Goal: Task Accomplishment & Management: Complete application form

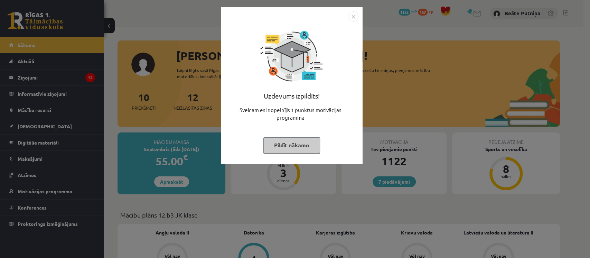
click at [294, 137] on button "Pildīt nākamo" at bounding box center [291, 145] width 57 height 16
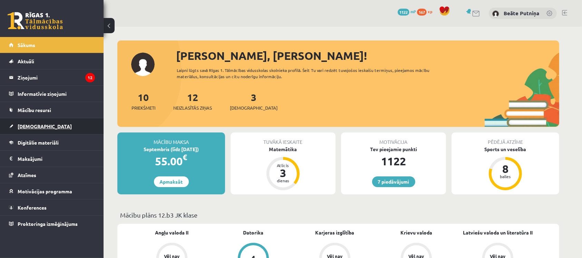
click at [28, 123] on span "[DEMOGRAPHIC_DATA]" at bounding box center [45, 126] width 54 height 6
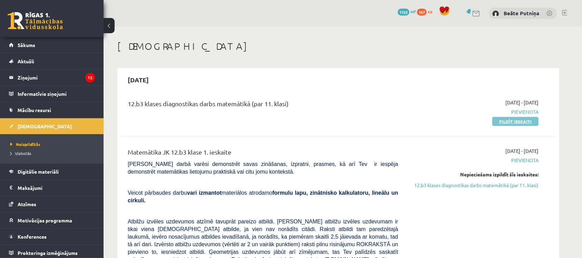
click at [504, 120] on link "Pildīt ieskaiti" at bounding box center [516, 121] width 46 height 9
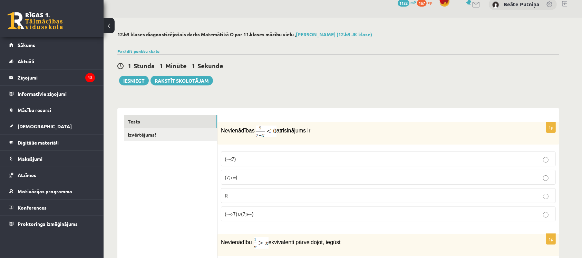
scroll to position [41, 0]
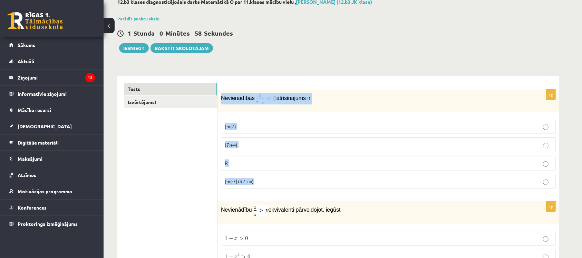
drag, startPoint x: 220, startPoint y: 97, endPoint x: 300, endPoint y: 186, distance: 118.9
click at [300, 186] on div "1p Nevienādības atrisinājums ir (-∞;7) (7;+∞) R (-∞;-7)∪(7;+∞)" at bounding box center [389, 141] width 342 height 105
copy div "Nevienādības atrisinājums ir (-∞;7) (7;+∞) R (-∞;-7)∪(7;+∞)"
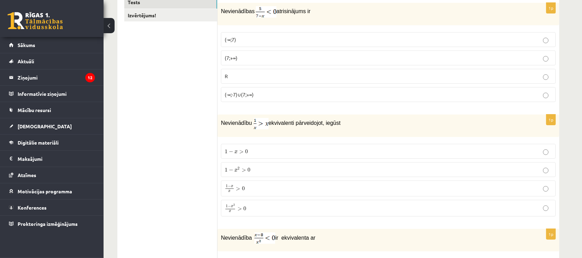
scroll to position [133, 0]
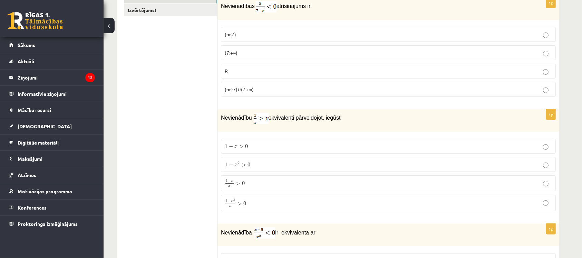
click at [363, 54] on p "(7;+∞)" at bounding box center [389, 52] width 328 height 7
click at [264, 206] on p "1 − x 2 x > 0 1 − x 2 x > 0" at bounding box center [389, 202] width 328 height 9
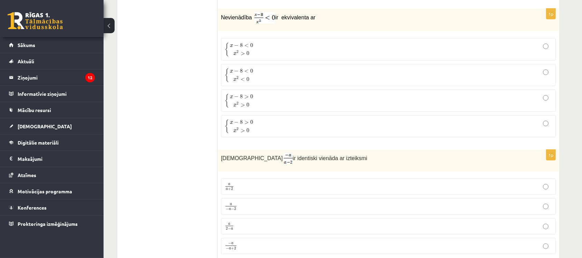
scroll to position [354, 0]
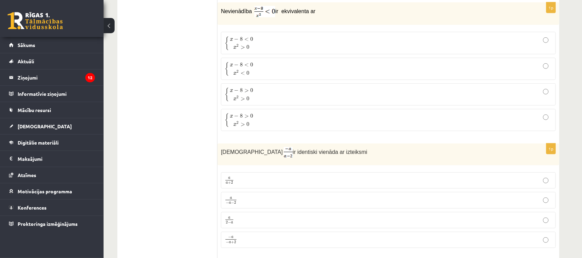
click at [293, 39] on p "{ x − 8 < 0 x 2 > 0 { x − 8 < 0 x 2 > 0" at bounding box center [389, 43] width 328 height 15
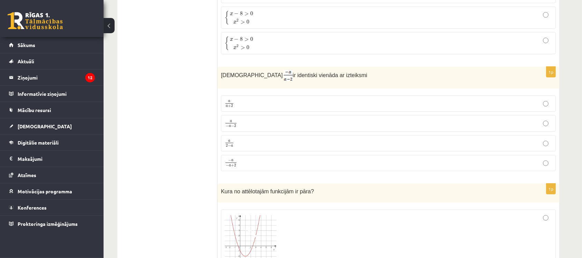
scroll to position [447, 0]
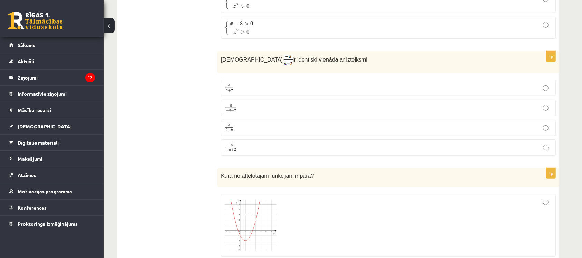
click at [485, 126] on p "a 2 − a a 2 − a" at bounding box center [389, 127] width 328 height 9
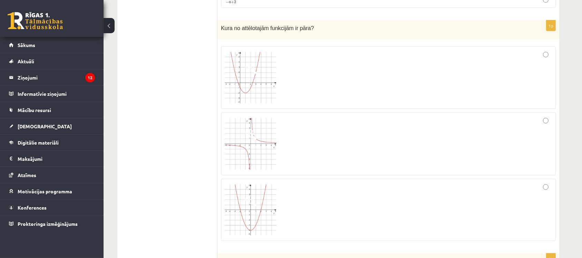
scroll to position [613, 0]
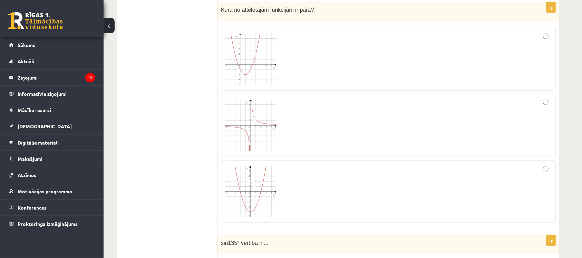
click at [536, 204] on div at bounding box center [389, 191] width 328 height 55
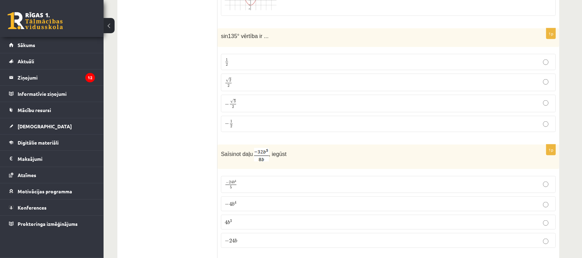
scroll to position [815, 0]
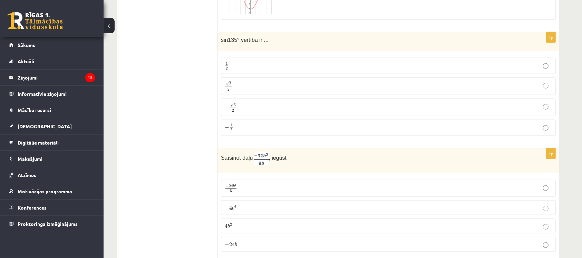
click at [368, 88] on p "√ 2 2 2 2" at bounding box center [389, 86] width 328 height 10
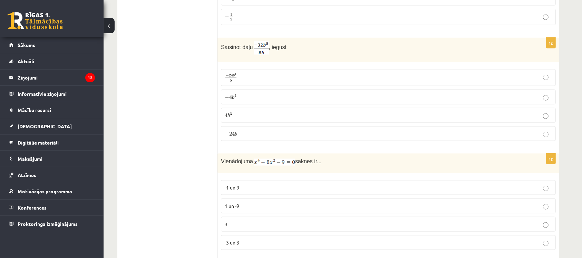
scroll to position [944, 0]
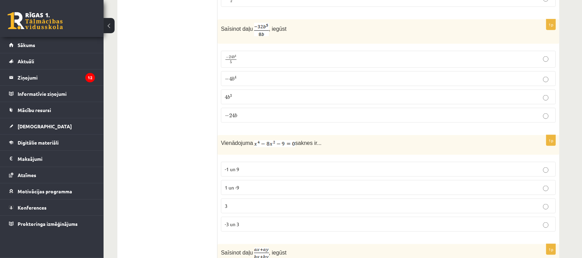
click at [311, 72] on label "− 4 b 4 − 4 b 4" at bounding box center [388, 78] width 335 height 15
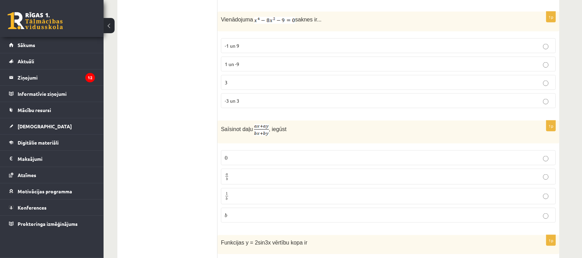
scroll to position [1073, 0]
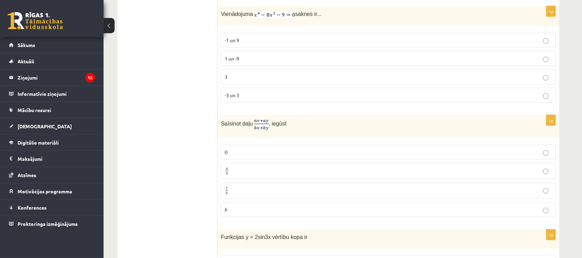
click at [378, 92] on p "-3 un 3" at bounding box center [389, 95] width 328 height 7
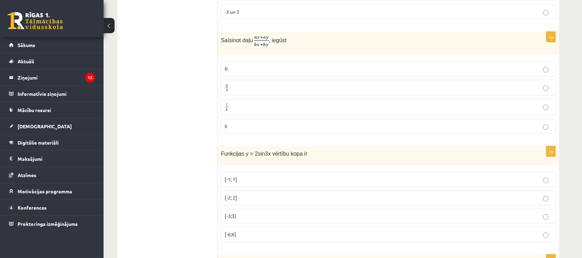
scroll to position [1165, 0]
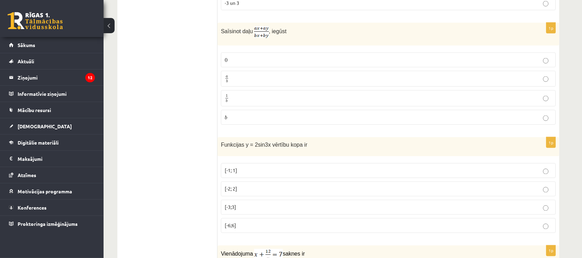
click at [374, 75] on p "a b a b" at bounding box center [389, 79] width 328 height 9
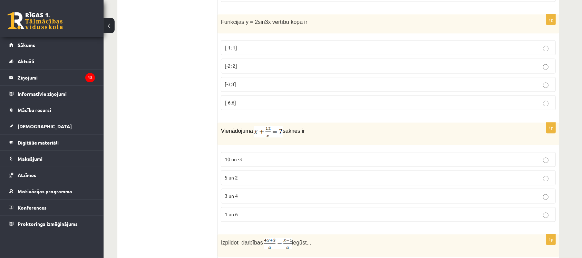
scroll to position [1294, 0]
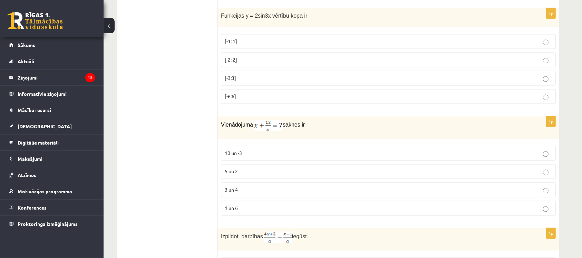
click at [392, 56] on p "[-2; 2]" at bounding box center [389, 59] width 328 height 7
click at [324, 186] on p "3 un 4" at bounding box center [389, 189] width 328 height 7
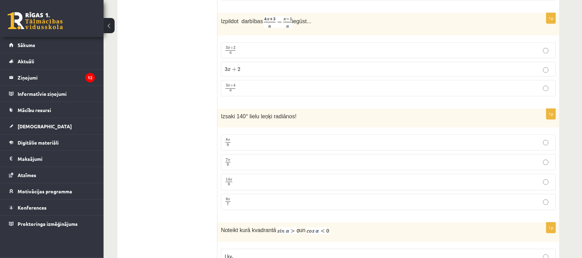
scroll to position [1515, 0]
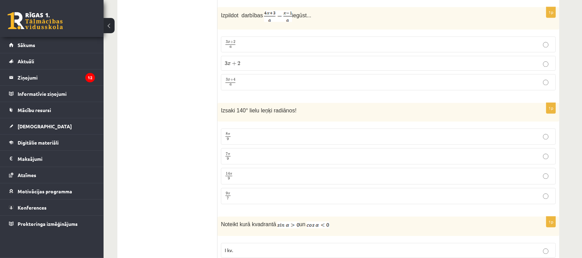
click at [288, 78] on p "3 x + 4 a 3 x + 4 a" at bounding box center [389, 82] width 328 height 9
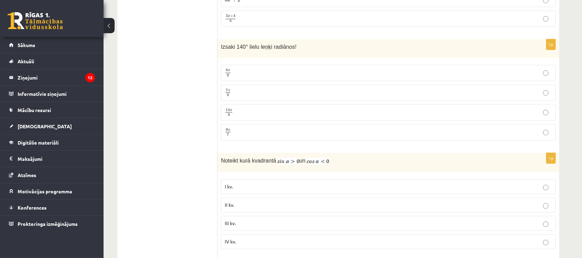
scroll to position [1589, 0]
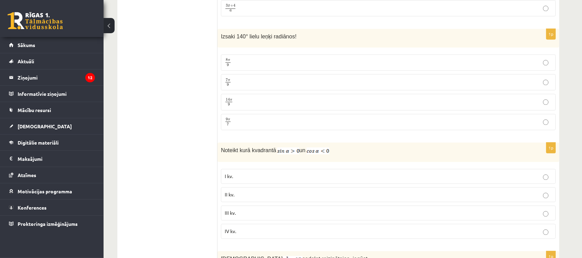
click at [392, 78] on p "7 π 9 7 π 9" at bounding box center [389, 82] width 328 height 9
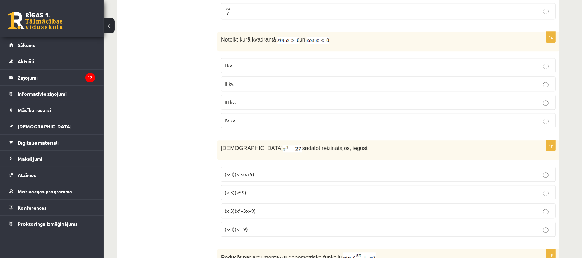
scroll to position [1718, 0]
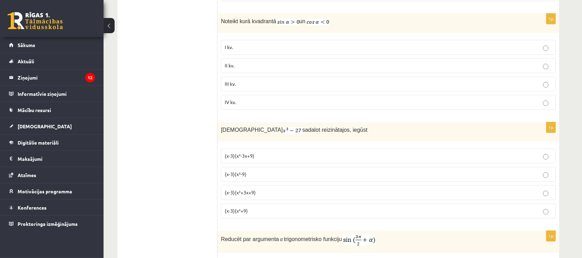
click at [505, 62] on p "II kv." at bounding box center [389, 65] width 328 height 7
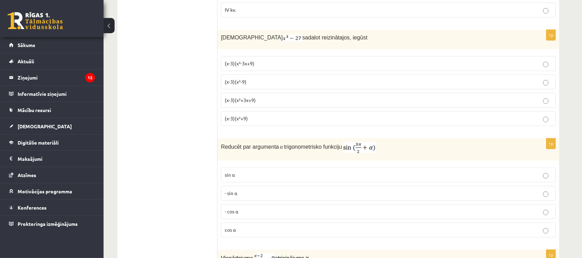
scroll to position [1829, 0]
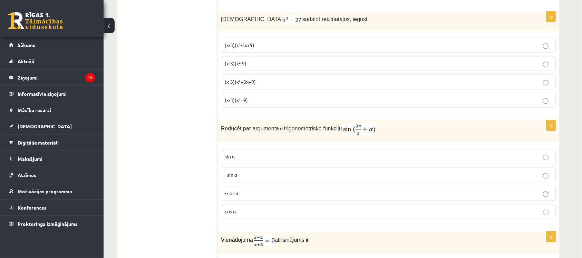
click at [291, 78] on p "(x-3)(x²+3x+9)" at bounding box center [389, 81] width 328 height 7
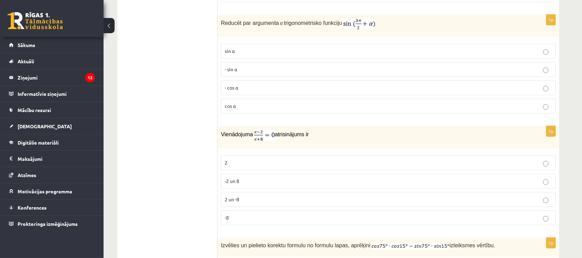
scroll to position [1939, 0]
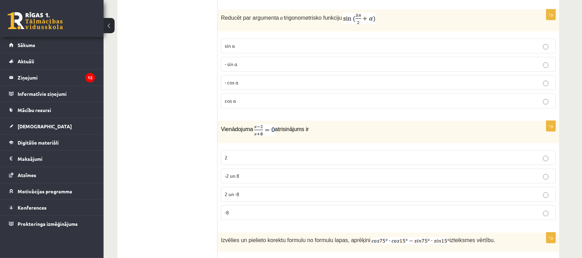
click at [310, 79] on p "- cos ⁡α" at bounding box center [389, 82] width 328 height 7
click at [377, 154] on p "2" at bounding box center [389, 157] width 328 height 7
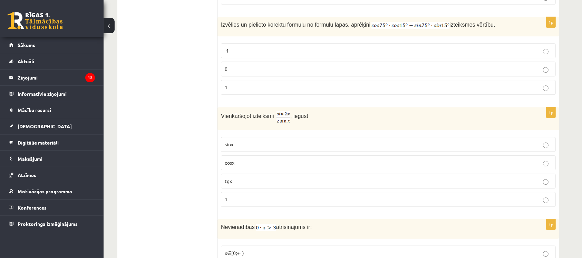
scroll to position [2160, 0]
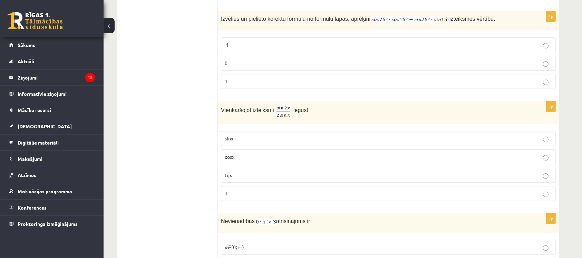
click at [510, 59] on p "0" at bounding box center [389, 62] width 328 height 7
click at [324, 153] on p "cosx" at bounding box center [389, 156] width 328 height 7
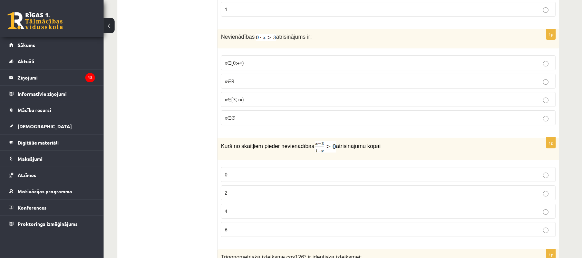
scroll to position [2363, 0]
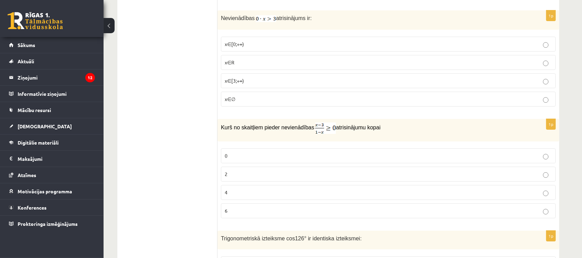
click at [318, 95] on p "x∈∅" at bounding box center [389, 98] width 328 height 7
click at [243, 170] on p "2" at bounding box center [389, 173] width 328 height 7
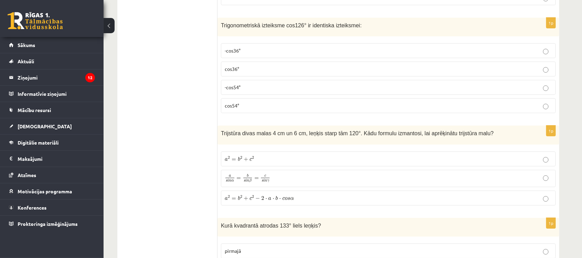
scroll to position [2584, 0]
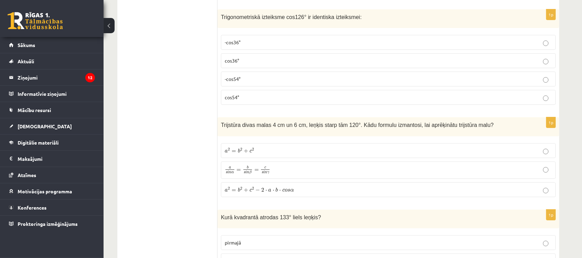
click at [348, 75] on p "-cos54°" at bounding box center [389, 78] width 328 height 7
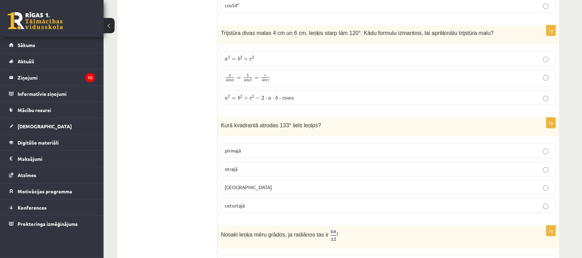
scroll to position [2695, 0]
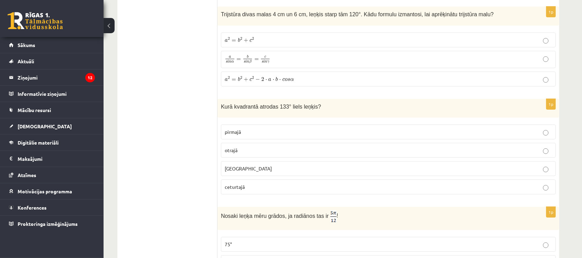
click at [401, 75] on p "a 2 = b 2 + c 2 − 2 ⋅ a ⋅ b ⋅ c o s α a 2 = b 2 + c 2 − 2 ⋅ a ⋅ b ⋅ c o s α" at bounding box center [389, 78] width 328 height 7
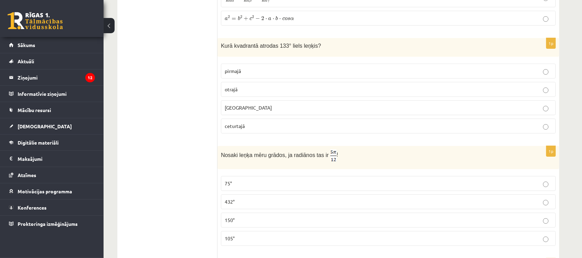
scroll to position [2768, 0]
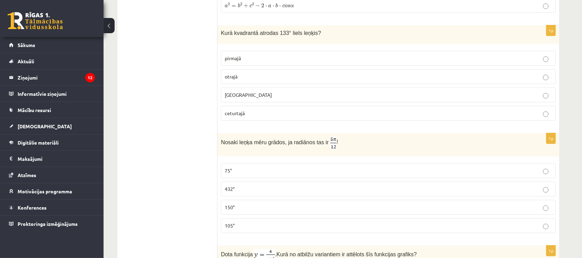
click at [365, 73] on p "otrajā" at bounding box center [389, 76] width 328 height 7
click at [262, 167] on p "75°" at bounding box center [389, 170] width 328 height 7
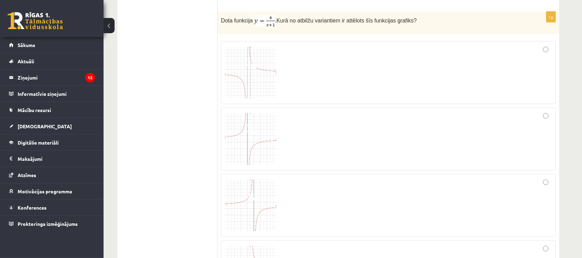
scroll to position [3008, 0]
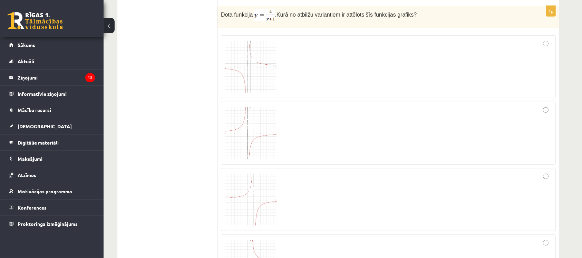
click at [532, 65] on div at bounding box center [389, 66] width 328 height 55
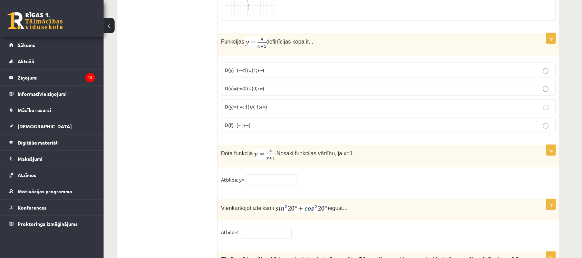
scroll to position [3303, 0]
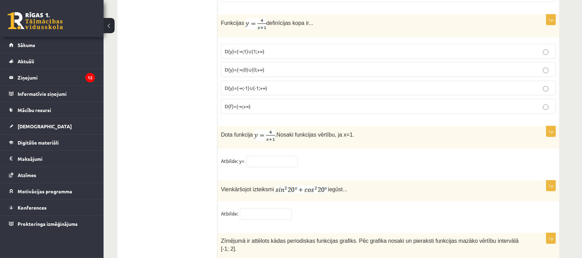
click at [274, 84] on p "D(y)=(-∞;-1)∪(-1;+∞)" at bounding box center [389, 87] width 328 height 7
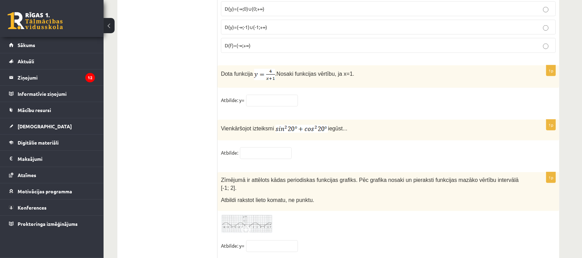
scroll to position [3368, 0]
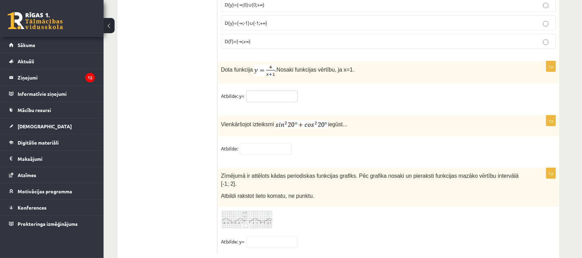
click at [275, 91] on input "text" at bounding box center [272, 97] width 52 height 12
type input "*"
click at [270, 143] on input "text" at bounding box center [266, 149] width 52 height 12
type input "*"
click at [270, 236] on input "text" at bounding box center [272, 242] width 52 height 12
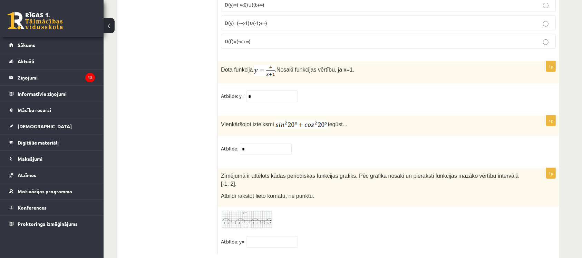
click at [267, 236] on input "text" at bounding box center [272, 242] width 52 height 12
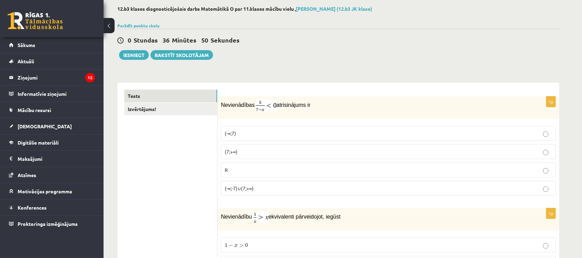
scroll to position [0, 0]
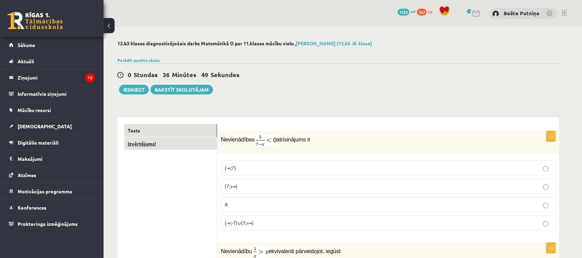
type input "**"
click at [160, 140] on link "Izvērtējums!" at bounding box center [170, 143] width 93 height 13
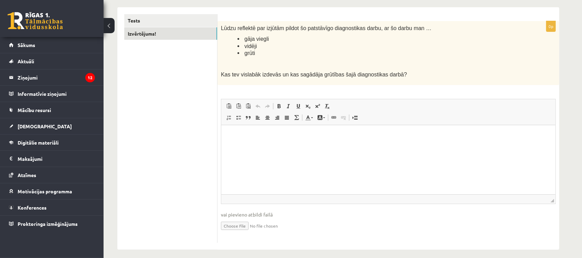
scroll to position [116, 0]
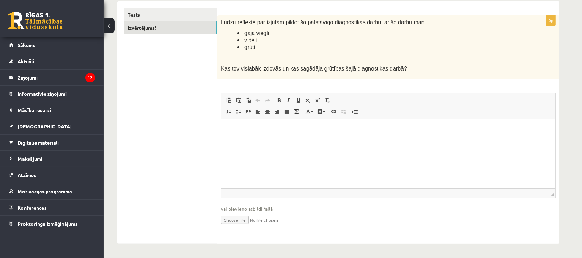
click at [442, 140] on html at bounding box center [388, 129] width 334 height 21
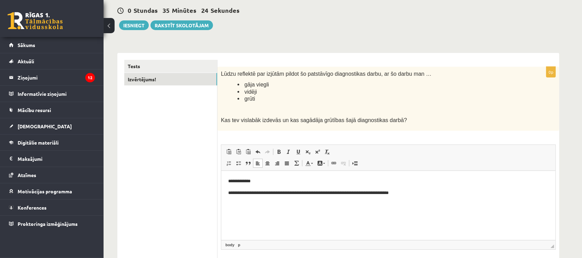
scroll to position [56, 0]
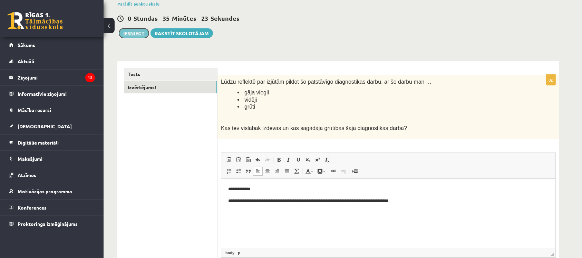
click at [143, 30] on button "Iesniegt" at bounding box center [134, 33] width 30 height 10
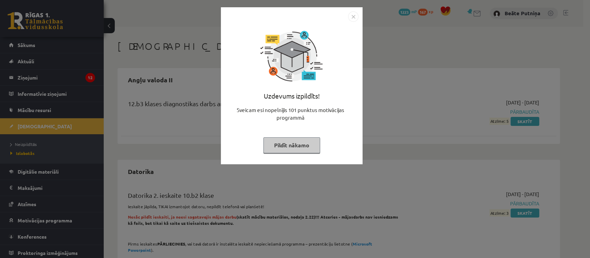
click at [311, 145] on button "Pildīt nākamo" at bounding box center [291, 145] width 57 height 16
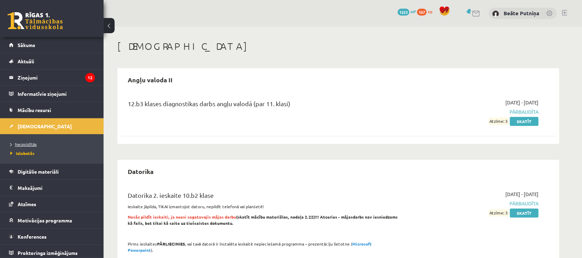
click at [32, 143] on span "Neizpildītās" at bounding box center [23, 144] width 26 height 6
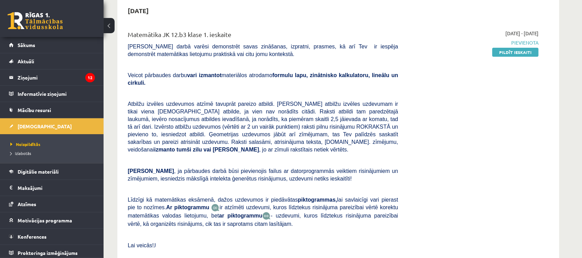
scroll to position [64, 0]
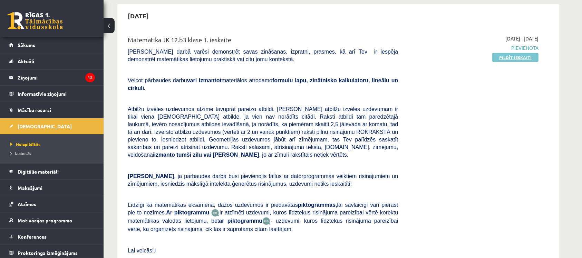
click at [531, 54] on link "Pildīt ieskaiti" at bounding box center [516, 57] width 46 height 9
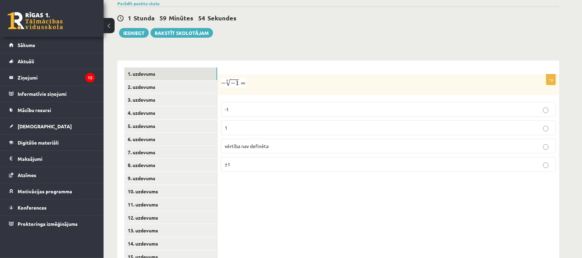
scroll to position [250, 0]
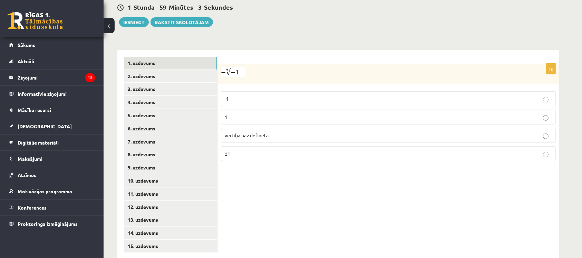
click at [540, 128] on label "vērtība nav definēta" at bounding box center [388, 135] width 335 height 15
click at [209, 70] on link "2. uzdevums" at bounding box center [170, 76] width 93 height 13
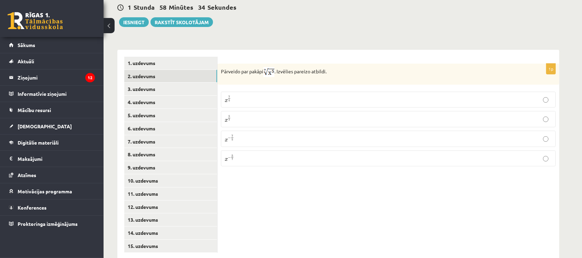
click at [491, 8] on div "1 Stunda 58 Minūtes 34 Sekundes Ieskaite saglabāta! Iesniegt Rakstīt skolotājam" at bounding box center [338, 11] width 442 height 31
click at [191, 57] on link "1. uzdevums" at bounding box center [170, 63] width 93 height 13
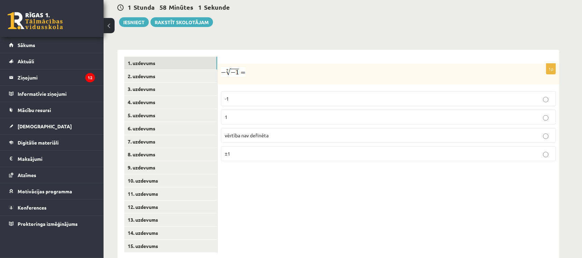
click at [272, 113] on p "1" at bounding box center [389, 116] width 328 height 7
click at [186, 70] on link "2. uzdevums" at bounding box center [170, 76] width 93 height 13
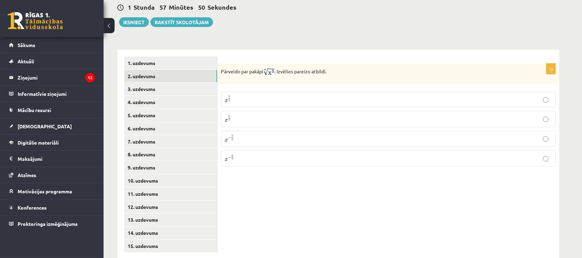
click at [266, 115] on p "x 5 7 x 5 7" at bounding box center [389, 119] width 328 height 9
click at [191, 83] on link "3. uzdevums" at bounding box center [170, 89] width 93 height 13
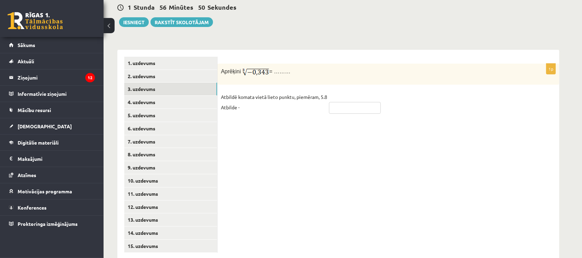
click at [336, 102] on input "text" at bounding box center [355, 108] width 52 height 12
type input "****"
click at [209, 96] on link "4. uzdevums" at bounding box center [170, 102] width 93 height 13
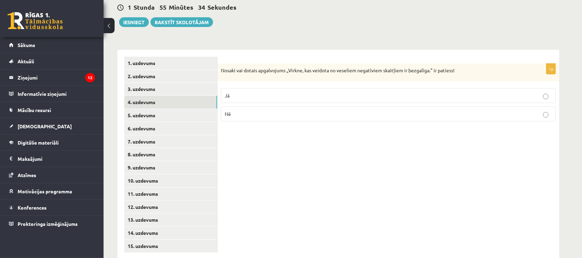
click at [453, 92] on p "Jā" at bounding box center [389, 95] width 328 height 7
click at [213, 109] on link "5. uzdevums" at bounding box center [170, 115] width 93 height 13
click at [397, 111] on p "Nē" at bounding box center [389, 114] width 328 height 7
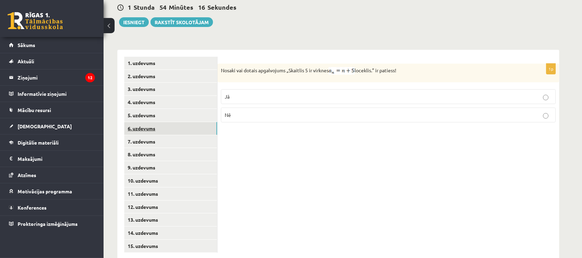
click at [176, 122] on link "6. uzdevums" at bounding box center [170, 128] width 93 height 13
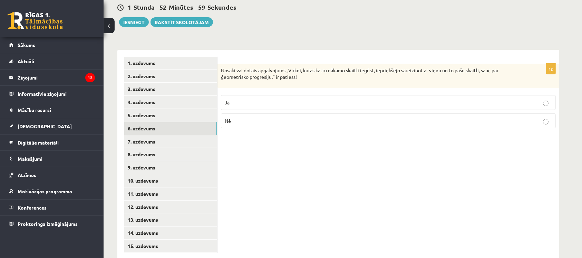
click at [307, 99] on p "Jā" at bounding box center [389, 102] width 328 height 7
click at [179, 135] on link "7. uzdevums" at bounding box center [170, 141] width 93 height 13
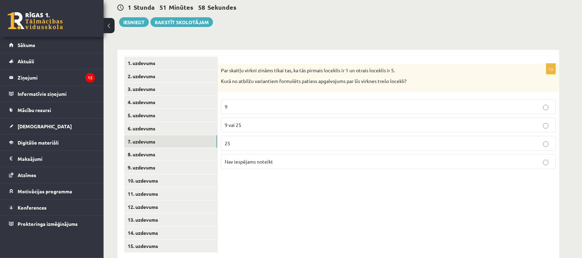
click at [295, 121] on p "9 vai 25" at bounding box center [389, 124] width 328 height 7
click at [204, 148] on link "8. uzdevums" at bounding box center [170, 154] width 93 height 13
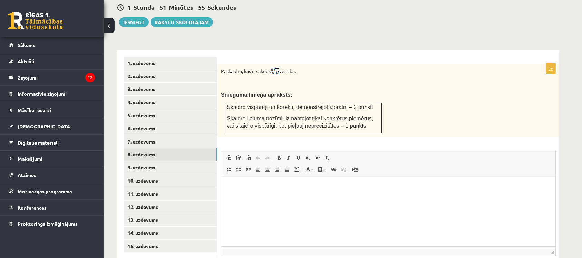
scroll to position [0, 0]
click at [329, 198] on html at bounding box center [388, 187] width 334 height 21
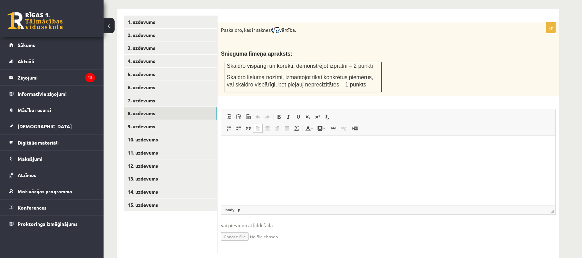
scroll to position [292, 0]
click at [236, 228] on input "file" at bounding box center [388, 235] width 335 height 14
type input "**********"
click at [185, 119] on link "9. uzdevums" at bounding box center [170, 125] width 93 height 13
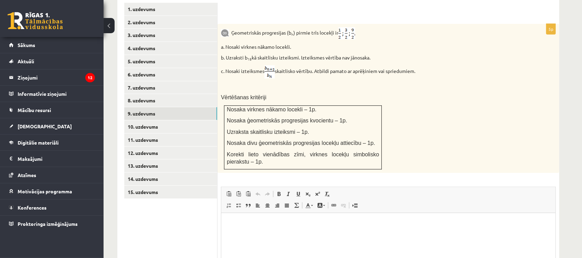
scroll to position [309, 0]
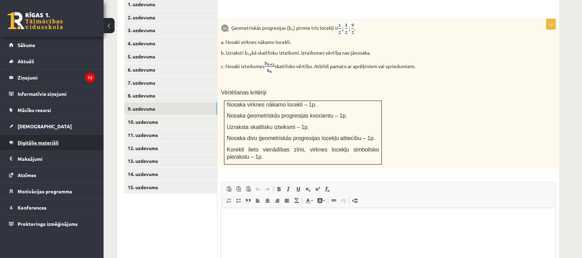
click at [29, 142] on span "Digitālie materiāli" at bounding box center [38, 142] width 41 height 6
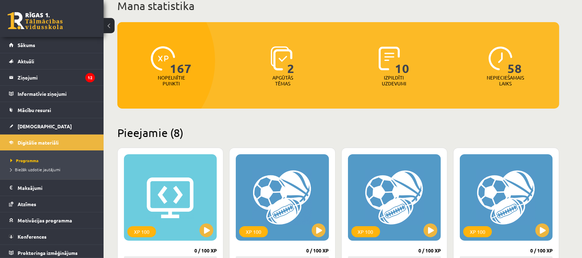
scroll to position [36, 0]
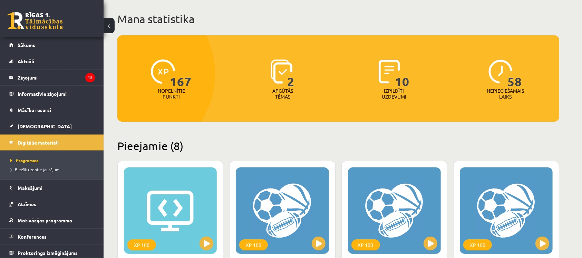
drag, startPoint x: 578, startPoint y: 45, endPoint x: 580, endPoint y: 31, distance: 13.9
click at [35, 115] on link "Mācību resursi" at bounding box center [52, 110] width 86 height 16
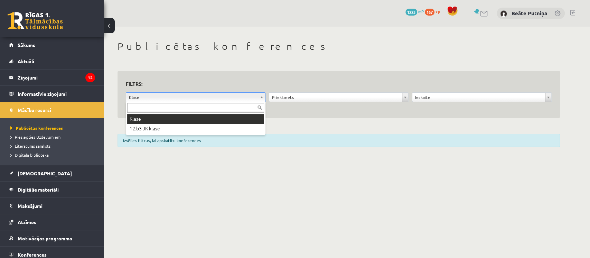
drag, startPoint x: 297, startPoint y: 112, endPoint x: 286, endPoint y: 114, distance: 11.1
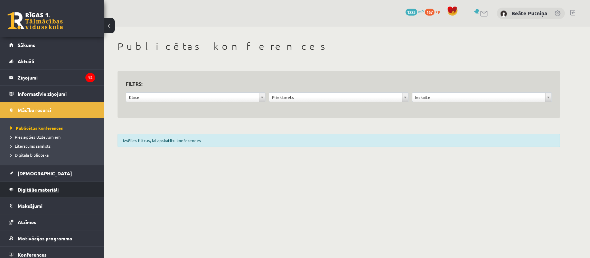
click at [37, 190] on span "Digitālie materiāli" at bounding box center [38, 189] width 41 height 6
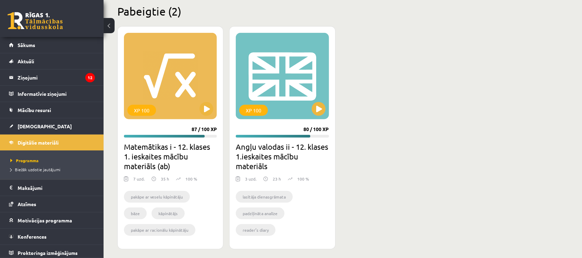
scroll to position [647, 0]
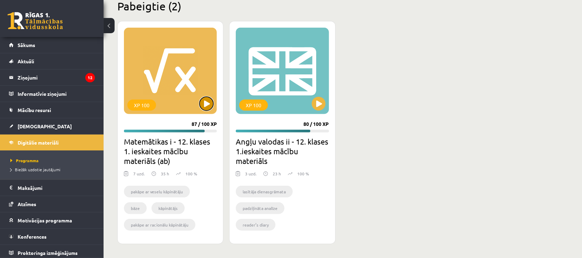
click at [207, 105] on button at bounding box center [207, 104] width 14 height 14
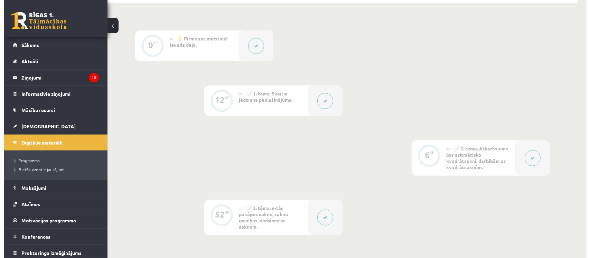
scroll to position [200, 0]
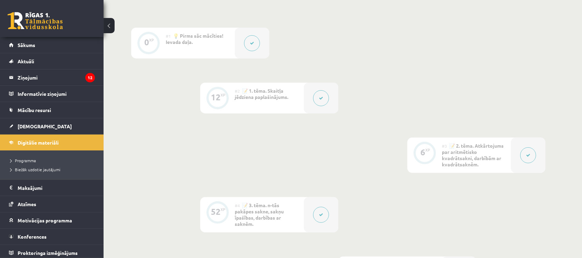
click at [316, 95] on button at bounding box center [321, 98] width 16 height 16
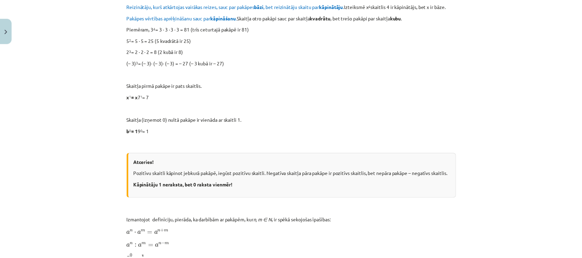
scroll to position [160, 0]
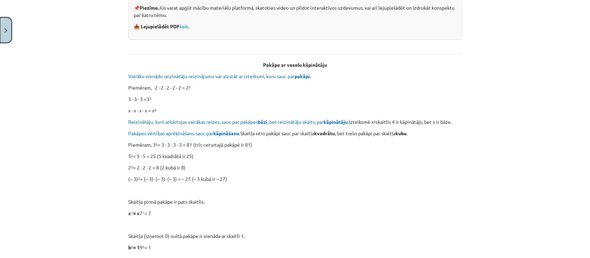
click at [5, 34] on button "Close" at bounding box center [6, 30] width 12 height 26
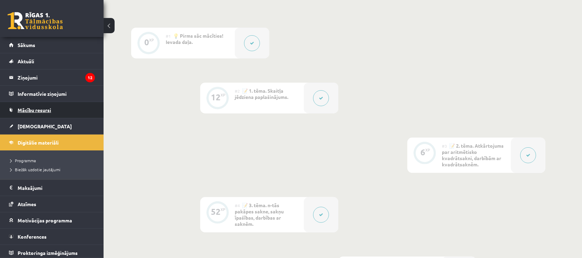
click at [38, 112] on span "Mācību resursi" at bounding box center [35, 110] width 34 height 6
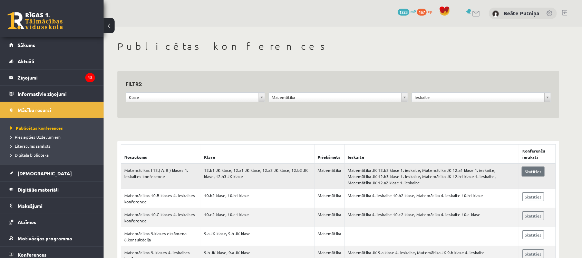
click at [531, 170] on link "Skatīties" at bounding box center [534, 171] width 22 height 9
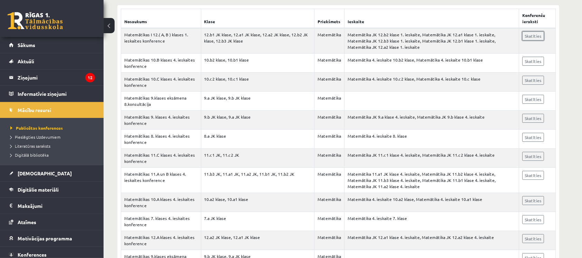
scroll to position [138, 0]
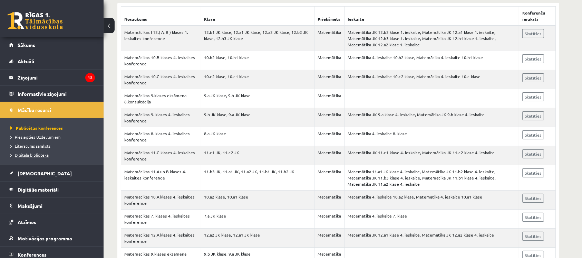
click at [41, 157] on link "Digitālā bibliotēka" at bounding box center [53, 155] width 86 height 6
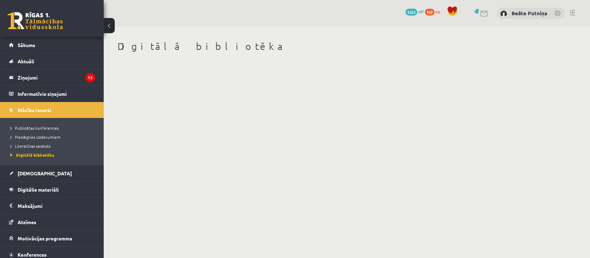
scroll to position [20, 0]
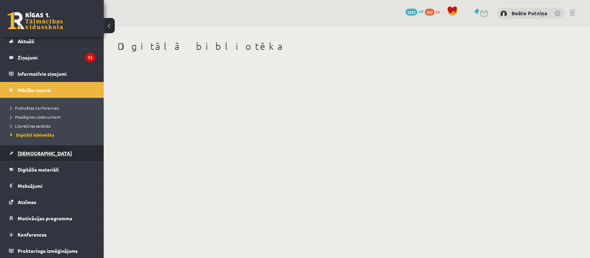
click at [25, 154] on span "[DEMOGRAPHIC_DATA]" at bounding box center [45, 153] width 54 height 6
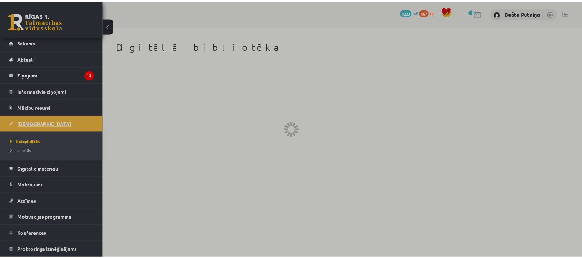
scroll to position [2, 0]
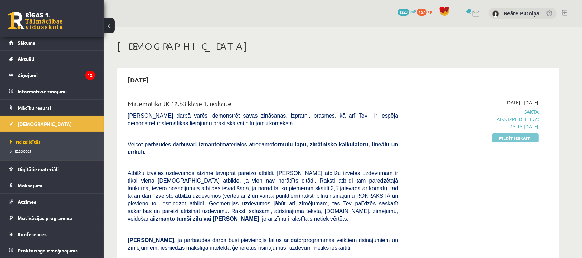
click at [503, 137] on link "Pildīt ieskaiti" at bounding box center [516, 137] width 46 height 9
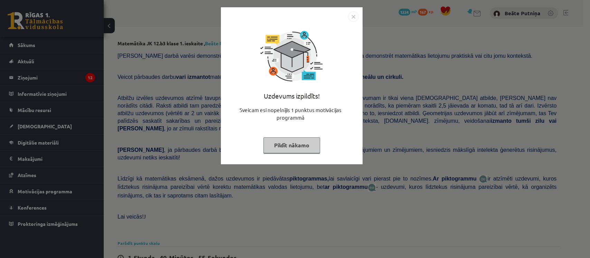
click at [302, 140] on button "Pildīt nākamo" at bounding box center [291, 145] width 57 height 16
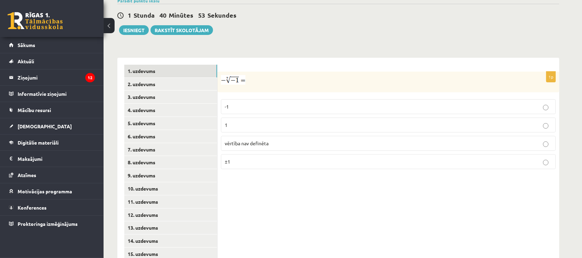
scroll to position [243, 0]
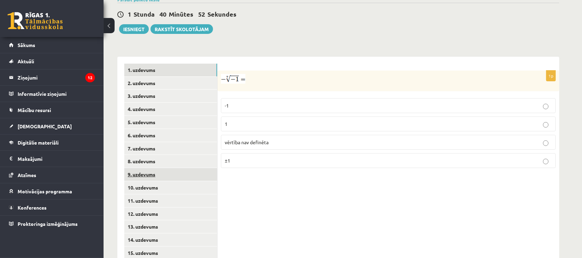
click at [198, 168] on link "9. uzdevums" at bounding box center [170, 174] width 93 height 13
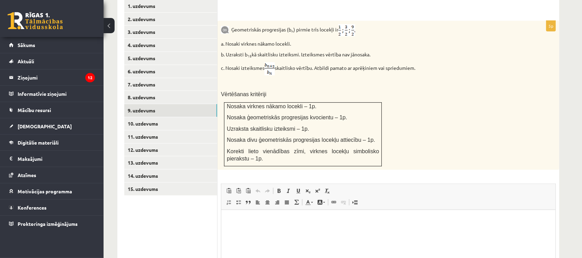
scroll to position [306, 0]
click at [214, 118] on link "10. uzdevums" at bounding box center [170, 124] width 93 height 13
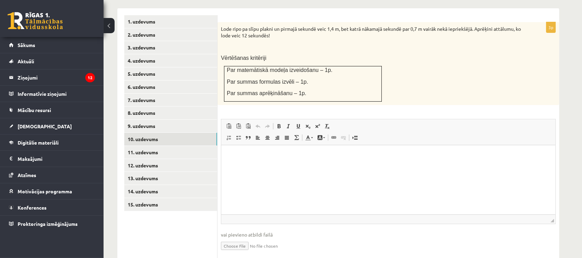
scroll to position [287, 0]
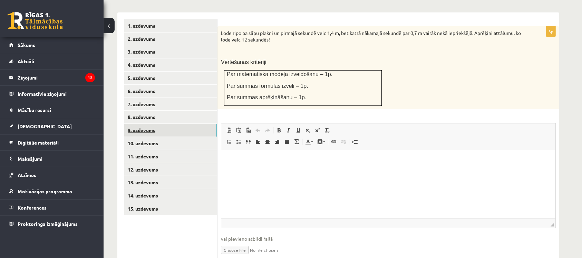
click at [210, 124] on link "9. uzdevums" at bounding box center [170, 130] width 93 height 13
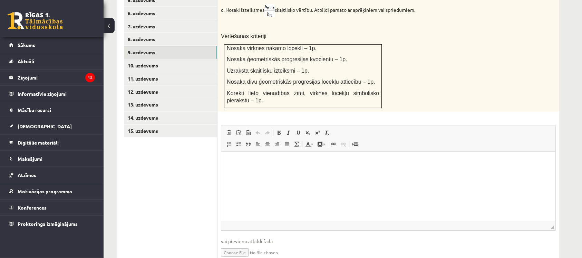
scroll to position [382, 0]
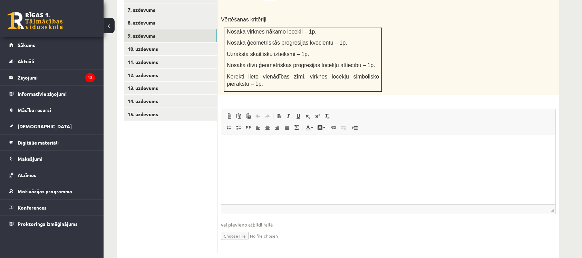
click at [230, 228] on input "file" at bounding box center [388, 235] width 335 height 14
type input "**********"
click at [191, 42] on link "10. uzdevums" at bounding box center [170, 48] width 93 height 13
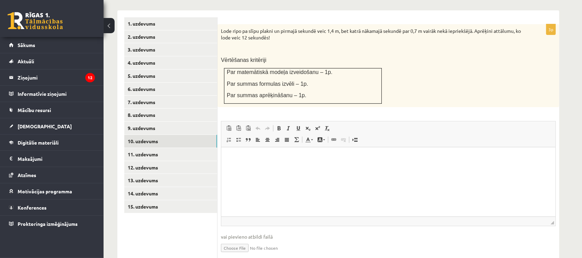
scroll to position [289, 0]
click at [191, 149] on link "11. uzdevums" at bounding box center [170, 155] width 93 height 13
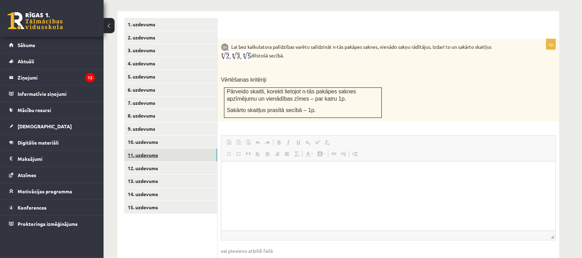
scroll to position [0, 0]
click at [180, 162] on link "12. uzdevums" at bounding box center [170, 168] width 93 height 13
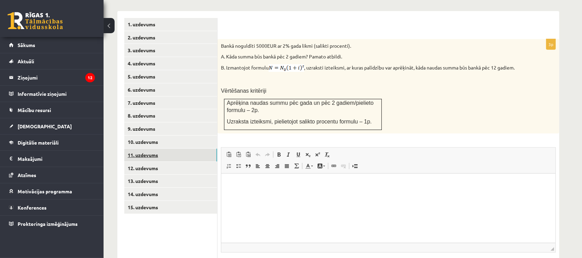
click at [155, 149] on link "11. uzdevums" at bounding box center [170, 155] width 93 height 13
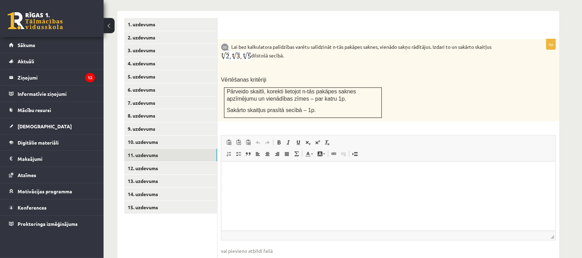
scroll to position [315, 0]
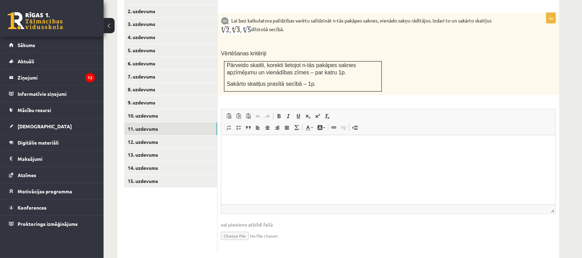
click at [237, 228] on input "file" at bounding box center [388, 235] width 335 height 14
type input "**********"
click at [179, 109] on link "10. uzdevums" at bounding box center [170, 115] width 93 height 13
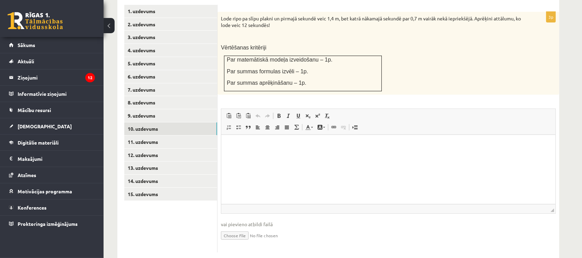
scroll to position [0, 0]
click at [240, 228] on input "file" at bounding box center [388, 235] width 335 height 14
type input "**********"
click at [250, 242] on link "Iesniegtā atbilde" at bounding box center [239, 245] width 37 height 7
click at [179, 135] on link "11. uzdevums" at bounding box center [170, 141] width 93 height 13
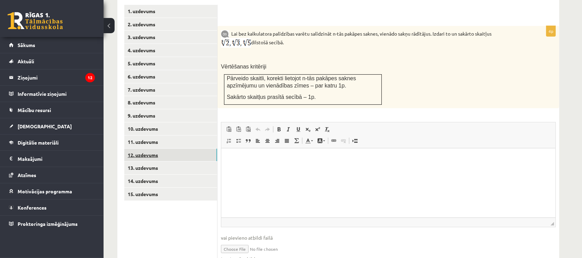
click at [180, 149] on link "12. uzdevums" at bounding box center [170, 155] width 93 height 13
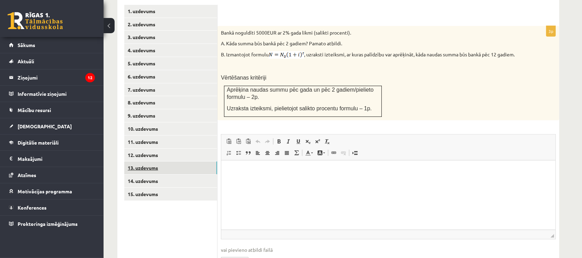
click at [183, 161] on link "13. uzdevums" at bounding box center [170, 167] width 93 height 13
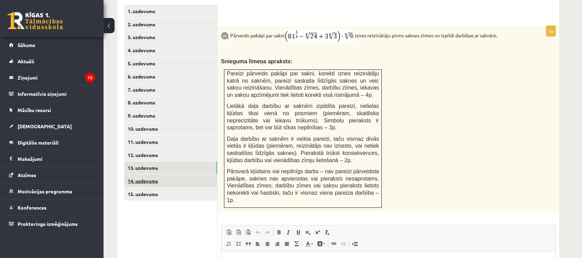
click at [207, 174] on link "14. uzdevums" at bounding box center [170, 180] width 93 height 13
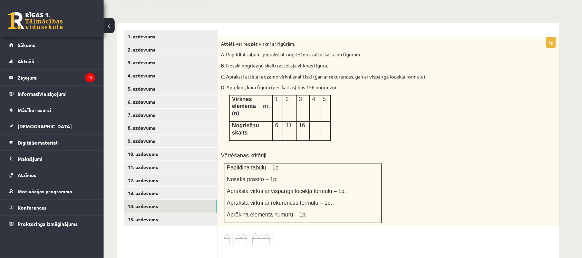
scroll to position [278, 0]
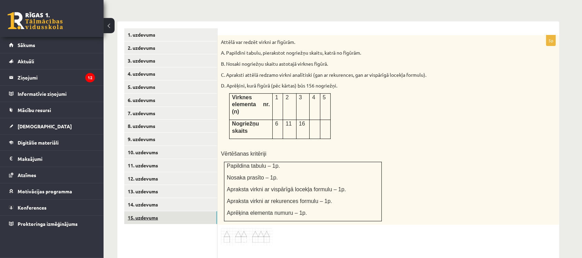
click at [177, 211] on link "15. uzdevums" at bounding box center [170, 217] width 93 height 13
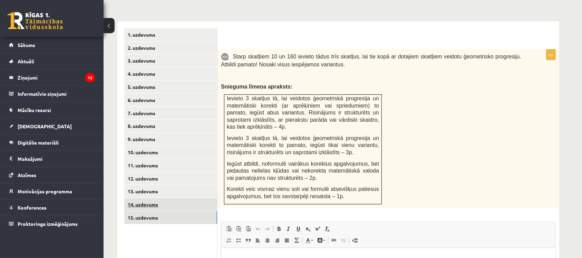
scroll to position [0, 0]
click at [188, 198] on link "14. uzdevums" at bounding box center [170, 204] width 93 height 13
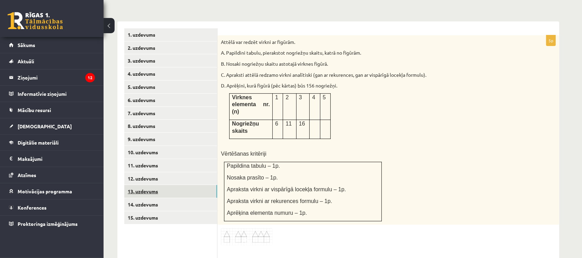
click at [180, 185] on link "13. uzdevums" at bounding box center [170, 191] width 93 height 13
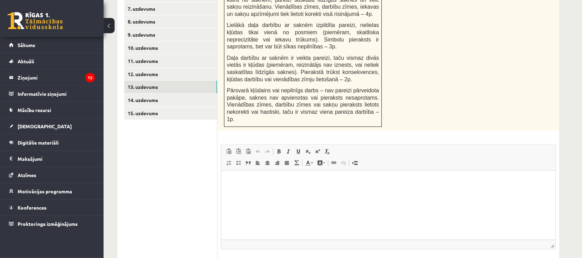
scroll to position [396, 0]
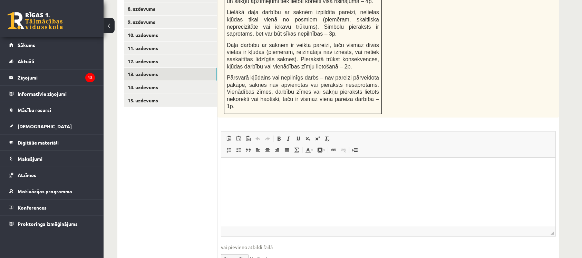
click at [238, 250] on input "file" at bounding box center [388, 257] width 335 height 14
type input "**********"
click at [163, 55] on link "12. uzdevums" at bounding box center [170, 61] width 93 height 13
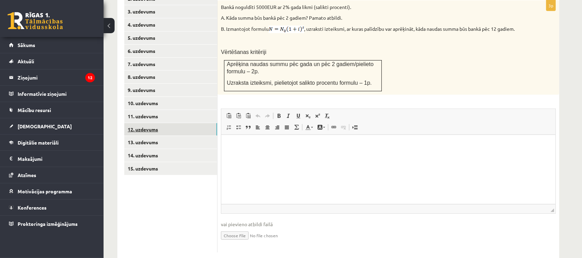
scroll to position [0, 0]
click at [227, 228] on input "file" at bounding box center [388, 235] width 335 height 14
type input "**********"
click at [177, 136] on link "13. uzdevums" at bounding box center [170, 142] width 93 height 13
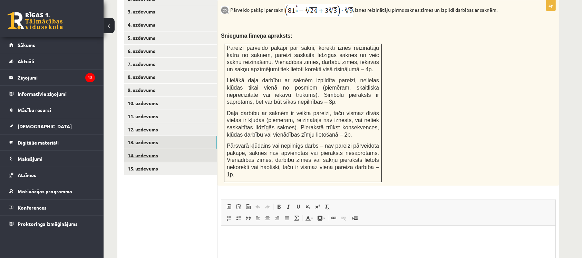
click at [170, 149] on link "14. uzdevums" at bounding box center [170, 155] width 93 height 13
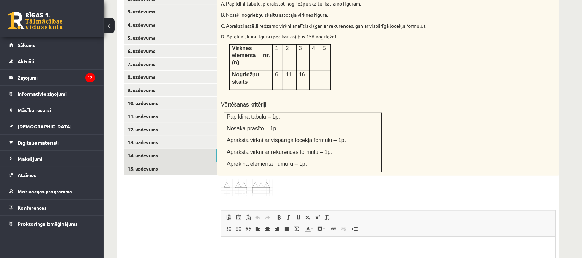
click at [167, 162] on link "15. uzdevums" at bounding box center [170, 168] width 93 height 13
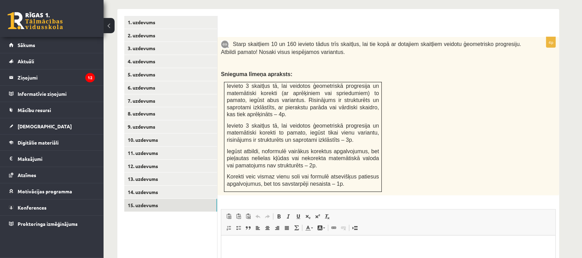
scroll to position [391, 0]
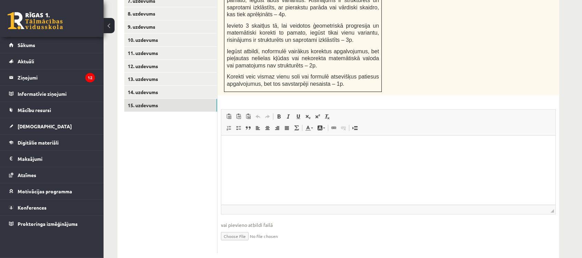
click at [238, 228] on input "file" at bounding box center [388, 235] width 335 height 14
type input "**********"
click at [201, 86] on link "14. uzdevums" at bounding box center [170, 92] width 93 height 13
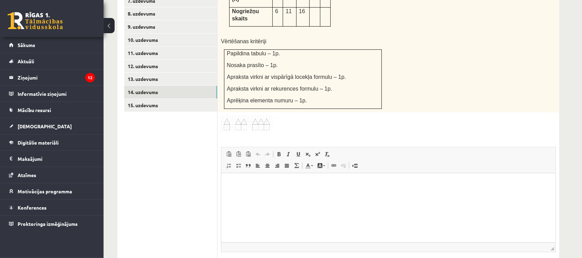
scroll to position [0, 0]
click at [421, 194] on html at bounding box center [388, 183] width 334 height 21
click at [179, 99] on link "15. uzdevums" at bounding box center [170, 105] width 93 height 13
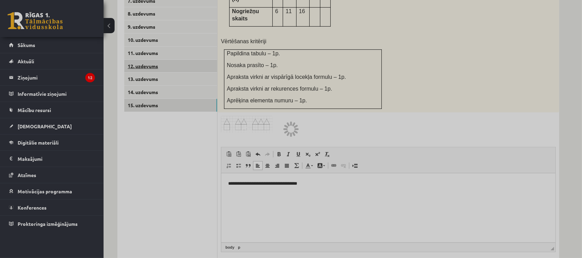
scroll to position [329, 0]
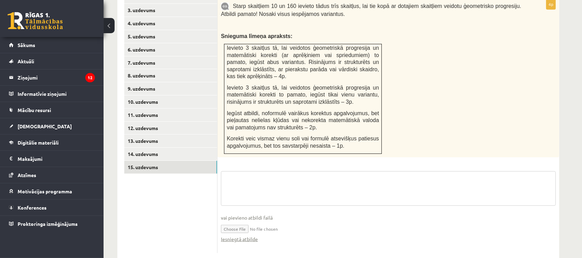
click at [356, 174] on textarea at bounding box center [388, 188] width 335 height 35
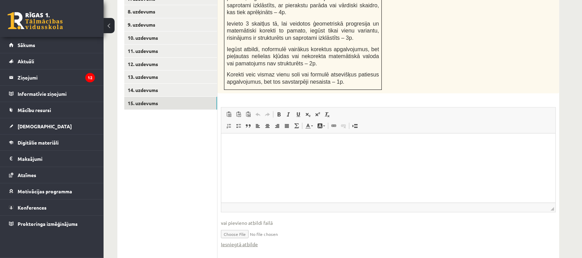
scroll to position [398, 0]
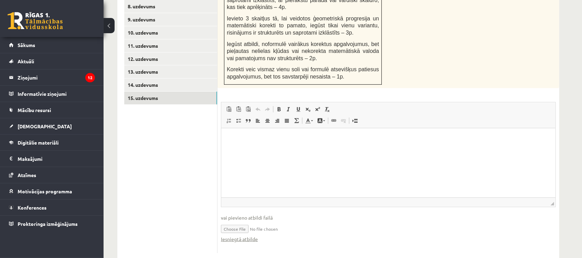
click at [354, 149] on html at bounding box center [388, 138] width 334 height 21
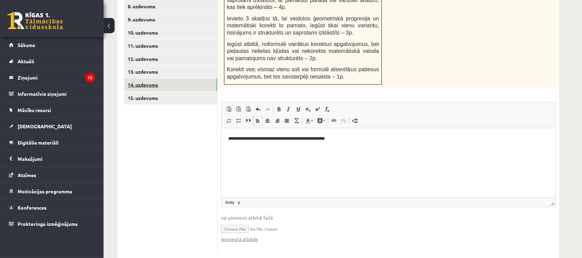
click at [203, 78] on link "14. uzdevums" at bounding box center [170, 84] width 93 height 13
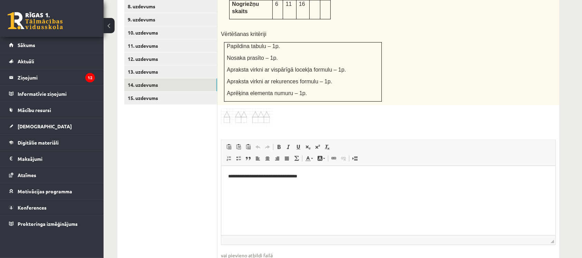
scroll to position [0, 0]
type input "**********"
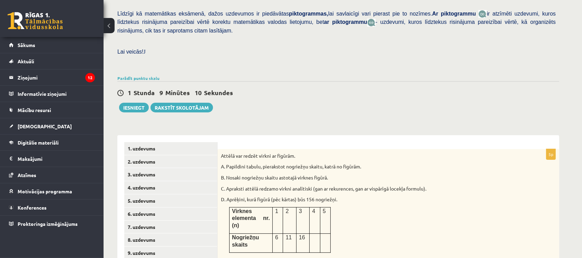
scroll to position [162, 0]
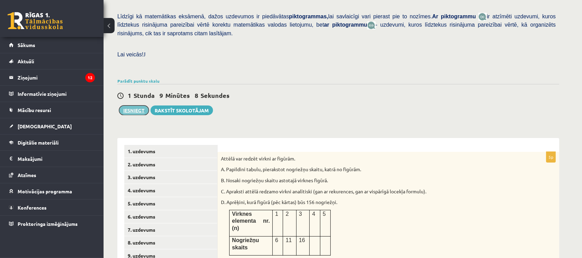
click at [142, 105] on button "Iesniegt" at bounding box center [134, 110] width 30 height 10
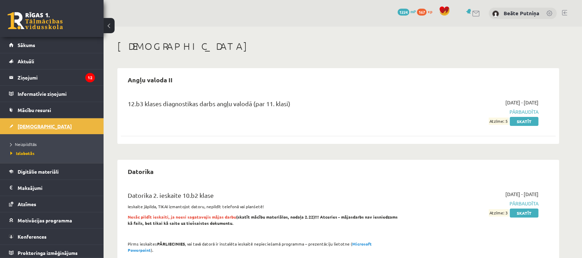
click at [27, 124] on span "[DEMOGRAPHIC_DATA]" at bounding box center [45, 126] width 54 height 6
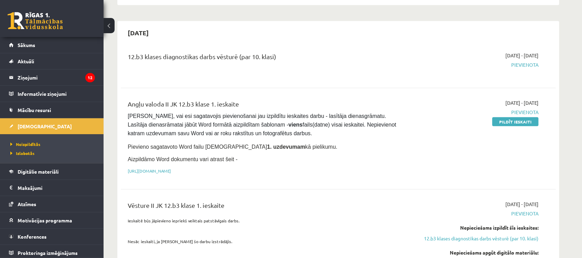
scroll to position [336, 0]
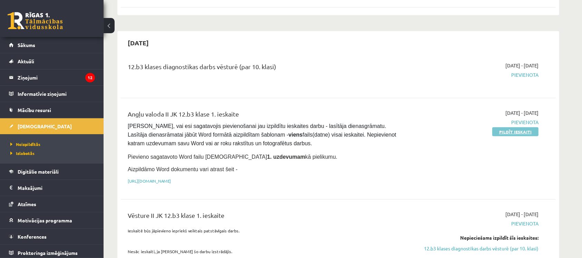
click at [500, 127] on link "Pildīt ieskaiti" at bounding box center [516, 131] width 46 height 9
click at [171, 178] on link "[URL][DOMAIN_NAME]" at bounding box center [149, 181] width 43 height 6
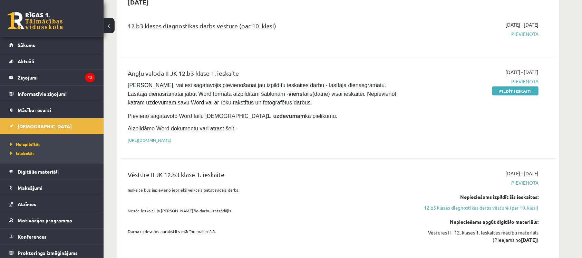
scroll to position [372, 0]
